Goal: Information Seeking & Learning: Learn about a topic

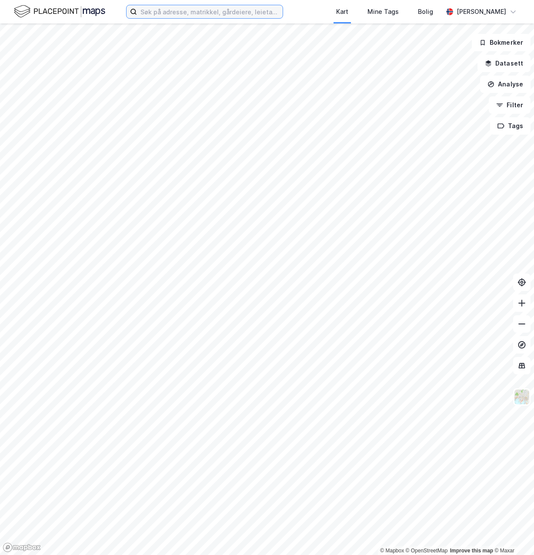
click at [231, 10] on input at bounding box center [210, 11] width 146 height 13
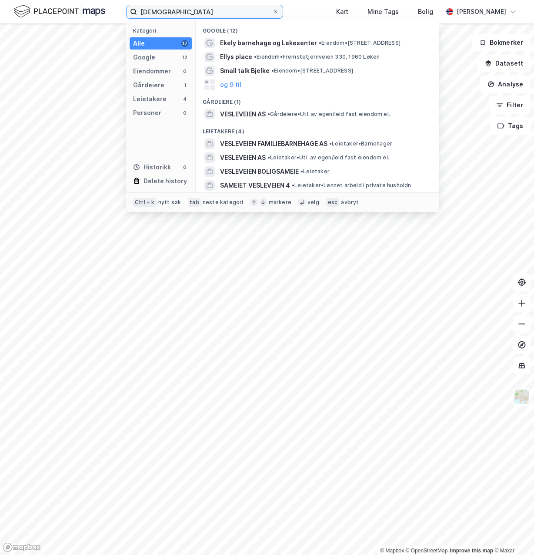
click at [150, 10] on input "[DEMOGRAPHIC_DATA]" at bounding box center [204, 11] width 135 height 13
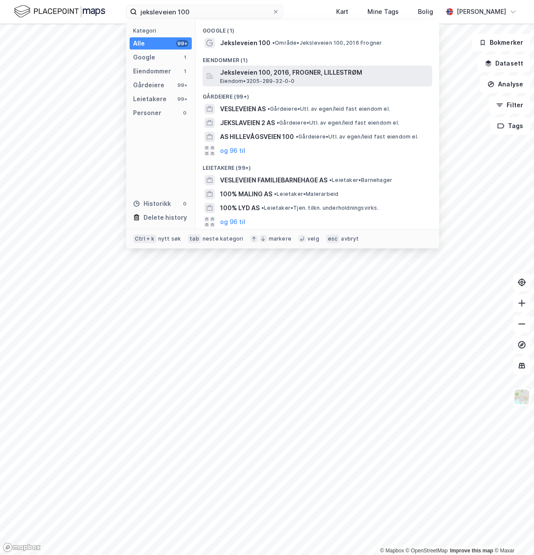
click at [241, 71] on span "Jeksleveien 100, 2016, FROGNER, LILLESTRØM" at bounding box center [324, 72] width 209 height 10
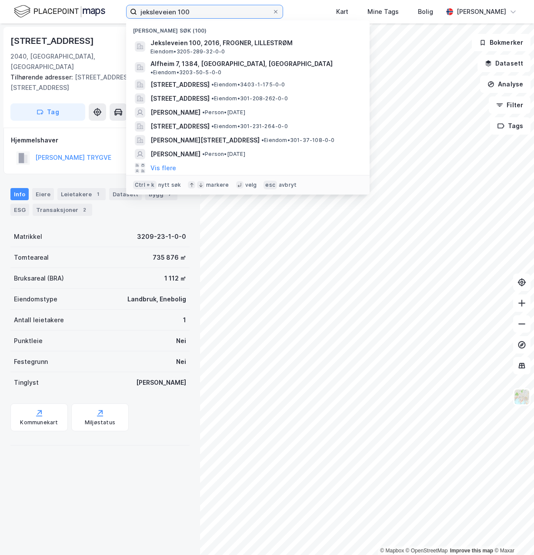
click at [205, 11] on input "jeksleveien 100" at bounding box center [204, 11] width 135 height 13
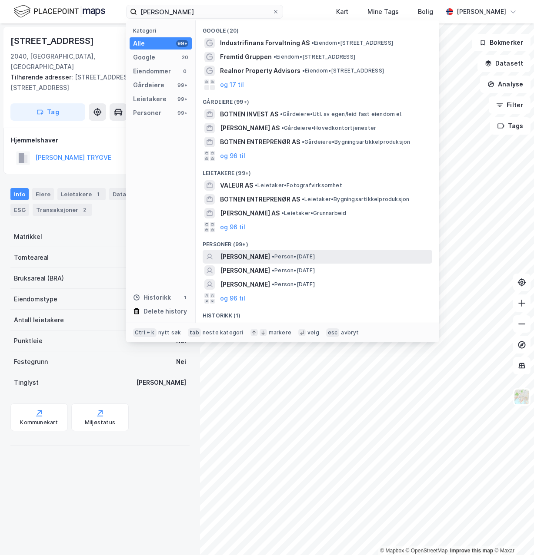
click at [236, 254] on span "[PERSON_NAME]" at bounding box center [245, 257] width 50 height 10
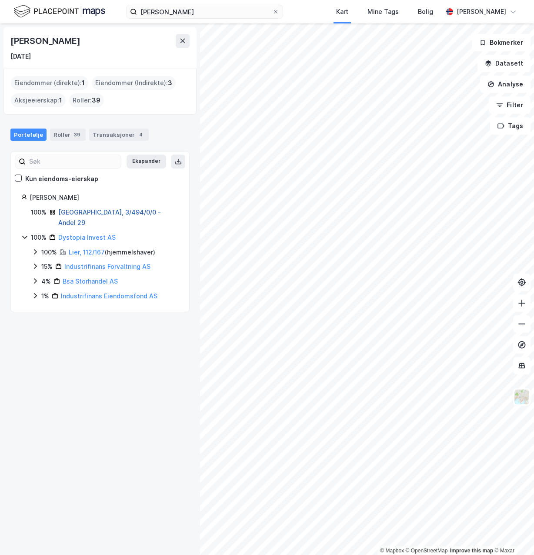
click at [130, 213] on link "[GEOGRAPHIC_DATA], 3/494/0/0 - Andel 29" at bounding box center [109, 218] width 103 height 18
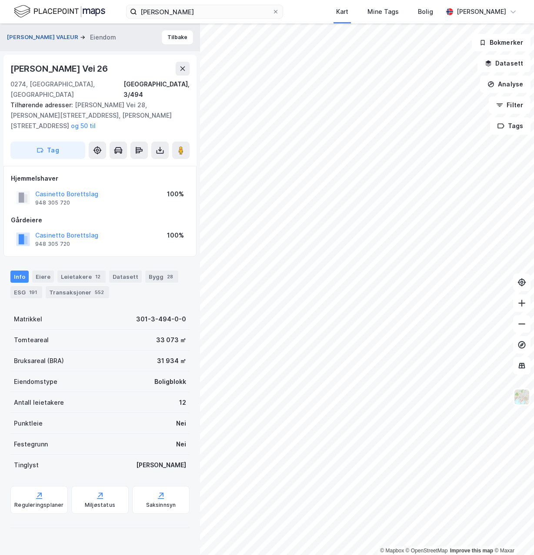
click at [61, 37] on button "[PERSON_NAME] VALEUR" at bounding box center [43, 37] width 73 height 9
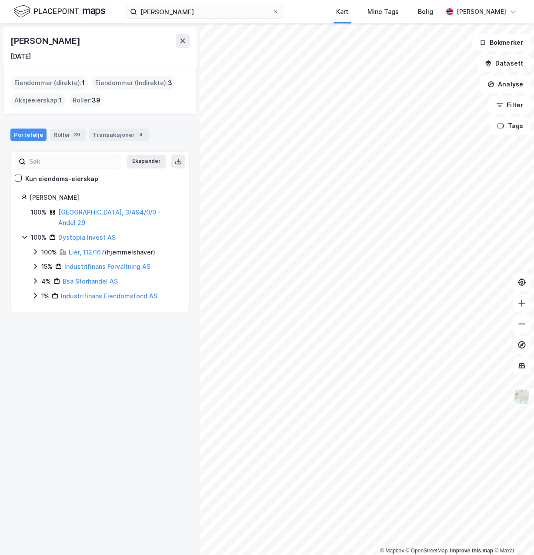
click at [36, 292] on icon at bounding box center [35, 295] width 7 height 7
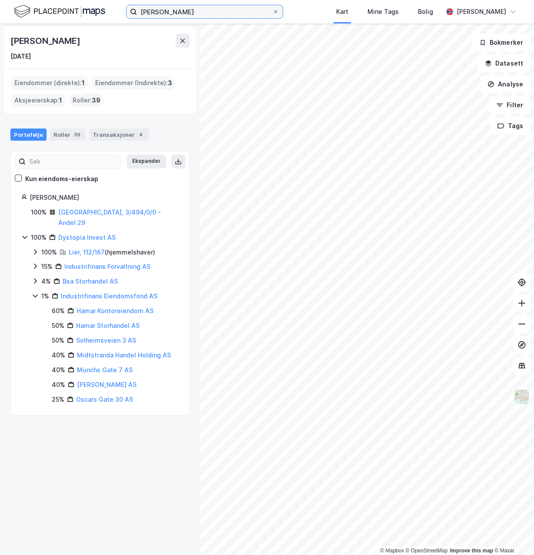
click at [227, 15] on input "[PERSON_NAME]" at bounding box center [204, 11] width 135 height 13
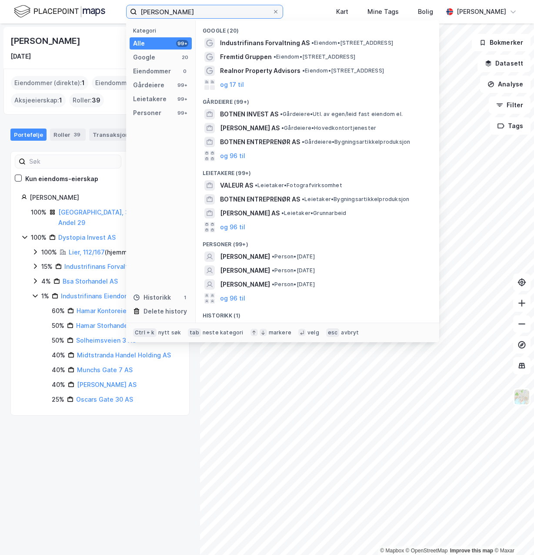
click at [227, 15] on input "[PERSON_NAME]" at bounding box center [204, 11] width 135 height 13
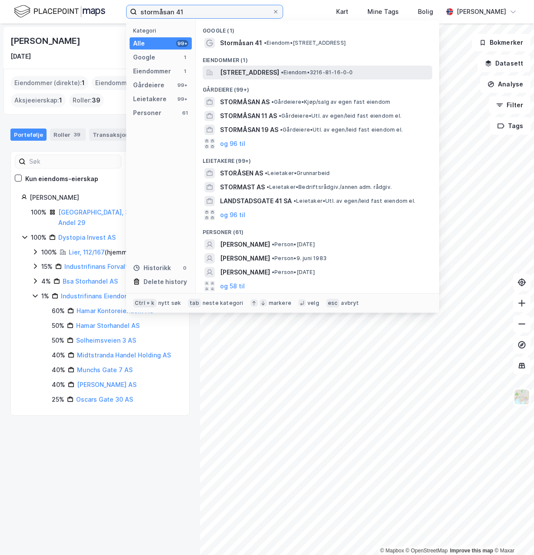
type input "stormåsan 41"
click at [236, 76] on span "[STREET_ADDRESS]" at bounding box center [249, 72] width 59 height 10
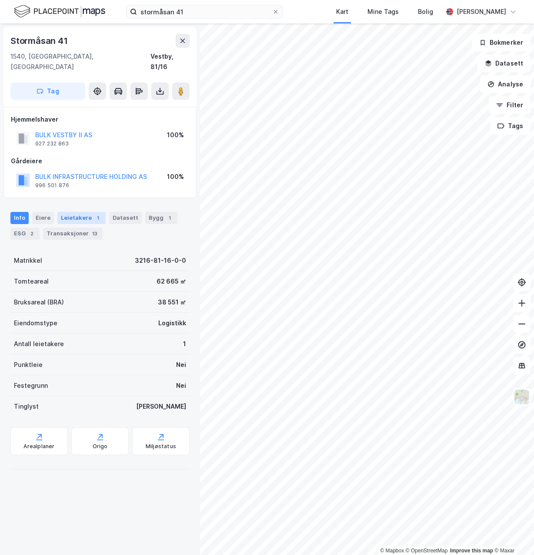
click at [76, 212] on div "Leietakere 1" at bounding box center [81, 218] width 48 height 12
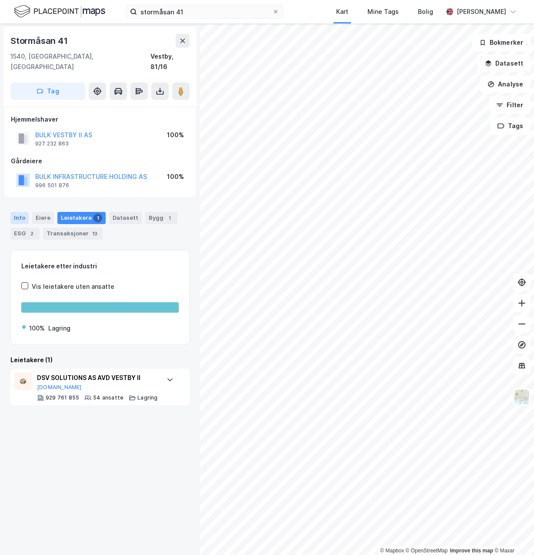
click at [21, 212] on div "Info" at bounding box center [19, 218] width 18 height 12
